Goal: Information Seeking & Learning: Learn about a topic

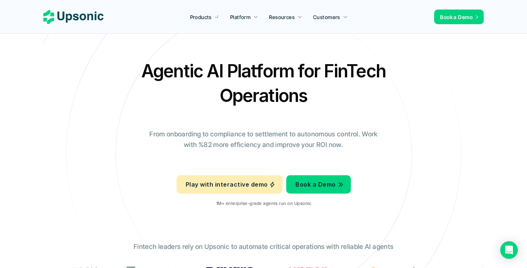
click at [383, 66] on h2 "Agentic AI Platform for FinTech Operations" at bounding box center [263, 83] width 257 height 49
drag, startPoint x: 320, startPoint y: 111, endPoint x: 122, endPoint y: 73, distance: 202.2
click at [122, 73] on div "Agentic AI Platform for FinTech Operations From onboarding to compliance to set…" at bounding box center [263, 136] width 429 height 154
click at [212, 87] on h2 "Agentic AI Platform for FinTech Operations" at bounding box center [263, 83] width 257 height 49
click at [109, 110] on div "Agentic AI Platform for FinTech Operations From onboarding to compliance to set…" at bounding box center [263, 136] width 429 height 154
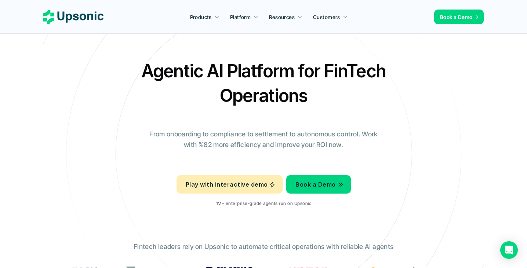
drag, startPoint x: 136, startPoint y: 73, endPoint x: 356, endPoint y: 150, distance: 233.2
click at [356, 150] on div "Agentic AI Platform for FinTech Operations From onboarding to compliance to set…" at bounding box center [263, 136] width 429 height 154
click at [385, 149] on div "Agentic AI Platform for FinTech Operations From onboarding to compliance to set…" at bounding box center [263, 136] width 429 height 154
drag, startPoint x: 385, startPoint y: 149, endPoint x: 140, endPoint y: 70, distance: 257.0
click at [140, 70] on div "Agentic AI Platform for FinTech Operations From onboarding to compliance to set…" at bounding box center [263, 136] width 429 height 154
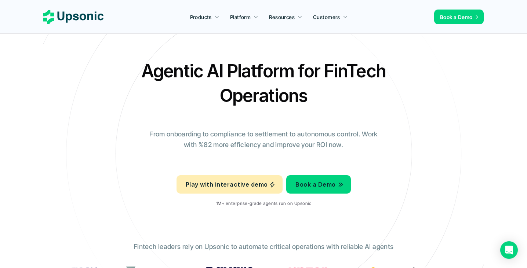
click at [217, 87] on h2 "Agentic AI Platform for FinTech Operations" at bounding box center [263, 83] width 257 height 49
drag, startPoint x: 351, startPoint y: 143, endPoint x: 97, endPoint y: 132, distance: 254.0
click at [97, 132] on div "Agentic AI Platform for FinTech Operations From onboarding to compliance to set…" at bounding box center [263, 136] width 429 height 154
click at [283, 128] on div "Agentic AI Platform for FinTech Operations From onboarding to compliance to set…" at bounding box center [263, 136] width 429 height 154
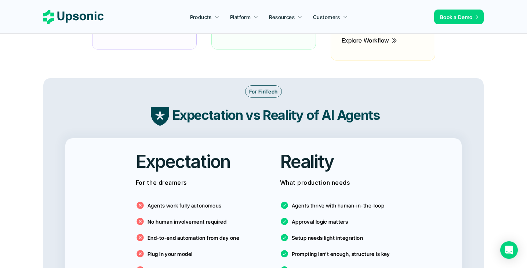
scroll to position [1131, 0]
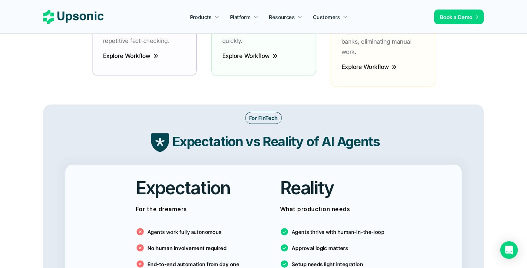
drag, startPoint x: 398, startPoint y: 125, endPoint x: 156, endPoint y: 125, distance: 242.0
click at [156, 129] on div "Expectation vs Reality of AI Agents" at bounding box center [263, 141] width 425 height 24
click at [151, 113] on div at bounding box center [151, 113] width 0 height 0
click at [233, 133] on strong "Expectation vs Reality of AI Agents" at bounding box center [275, 141] width 207 height 16
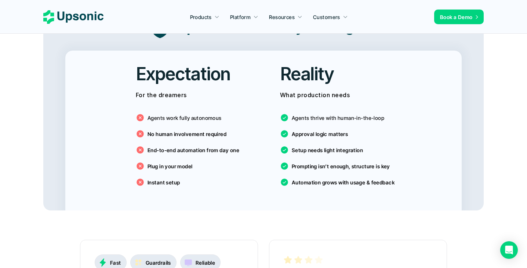
scroll to position [1246, 0]
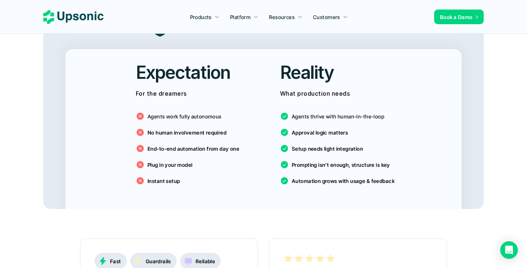
drag, startPoint x: 442, startPoint y: 180, endPoint x: 129, endPoint y: 61, distance: 334.5
click at [129, 62] on div "Expectation For the dreamers Agents work fully autonomous No human involvement …" at bounding box center [263, 129] width 396 height 160
click at [134, 108] on div "Expectation For the dreamers Agents work fully autonomous No human involvement …" at bounding box center [191, 125] width 133 height 153
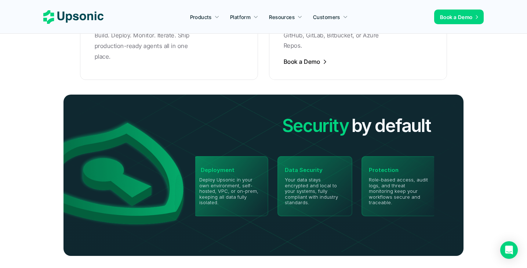
scroll to position [1644, 0]
